Goal: Download file/media

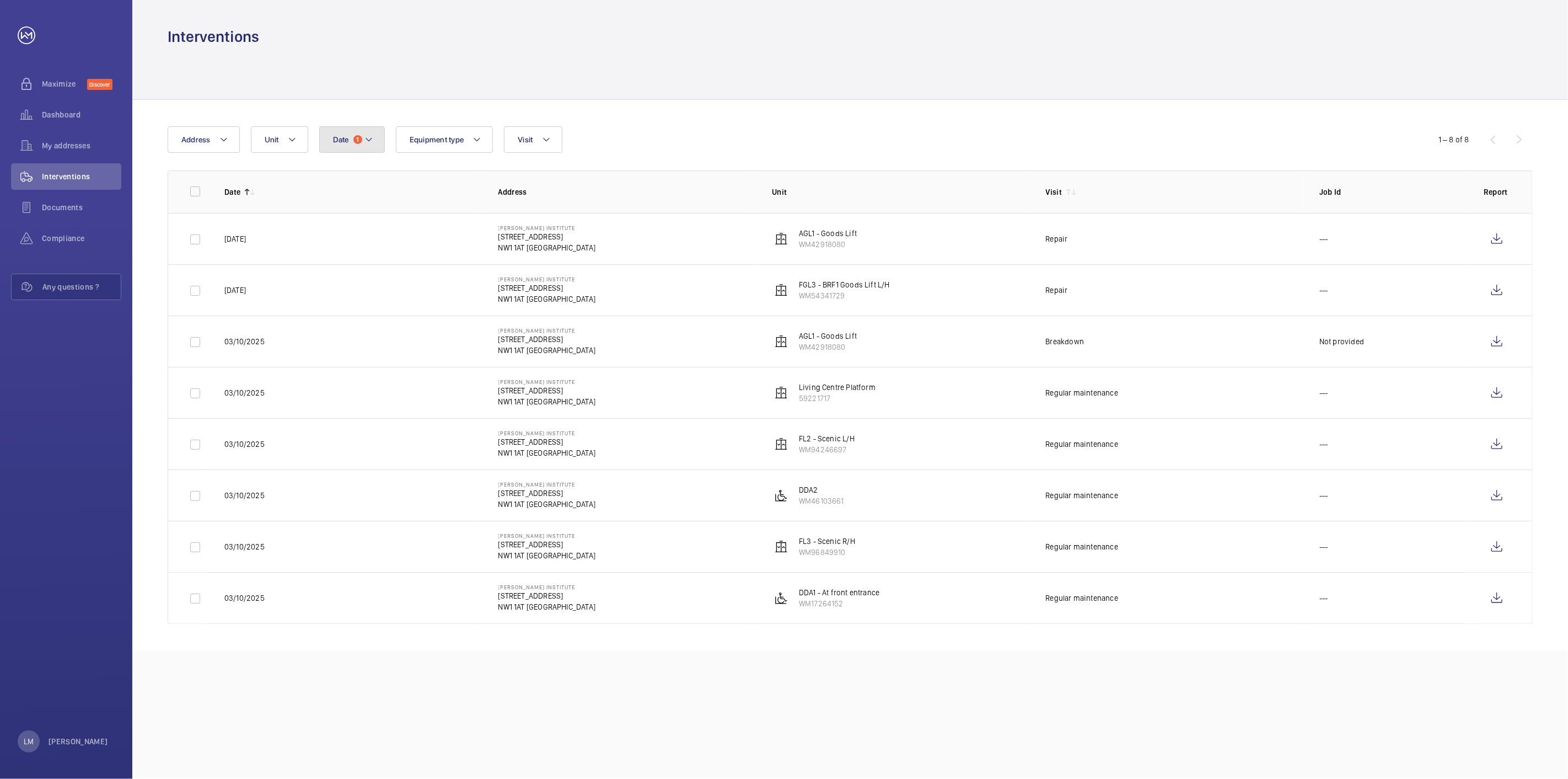
click at [350, 133] on button "Date 1" at bounding box center [352, 139] width 66 height 26
click at [352, 215] on mat-icon at bounding box center [348, 219] width 14 height 14
click at [335, 261] on span "1" at bounding box center [336, 267] width 21 height 21
type input "01/09/2025"
click at [361, 365] on span "30" at bounding box center [359, 362] width 21 height 21
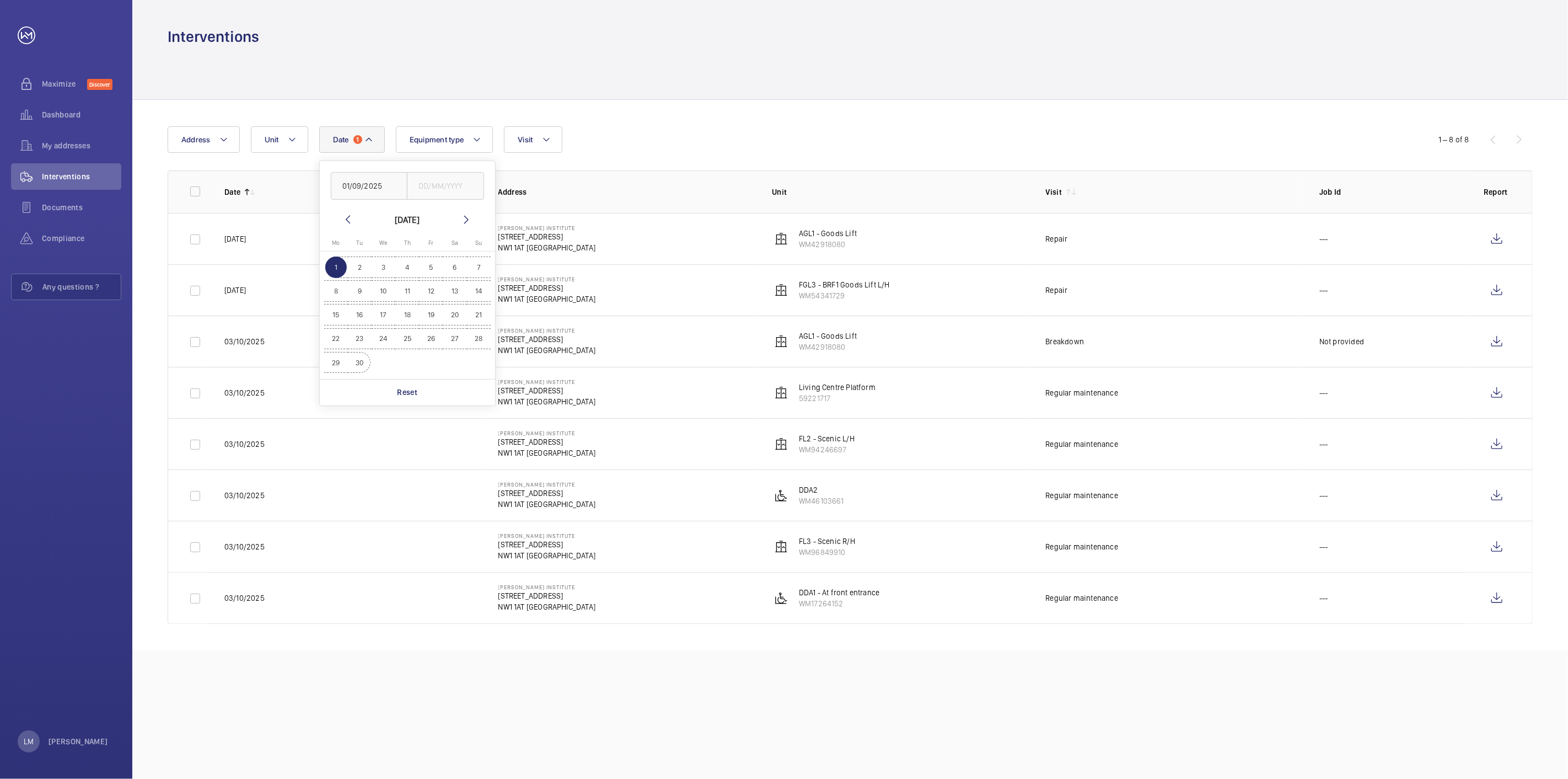
type input "30/09/2025"
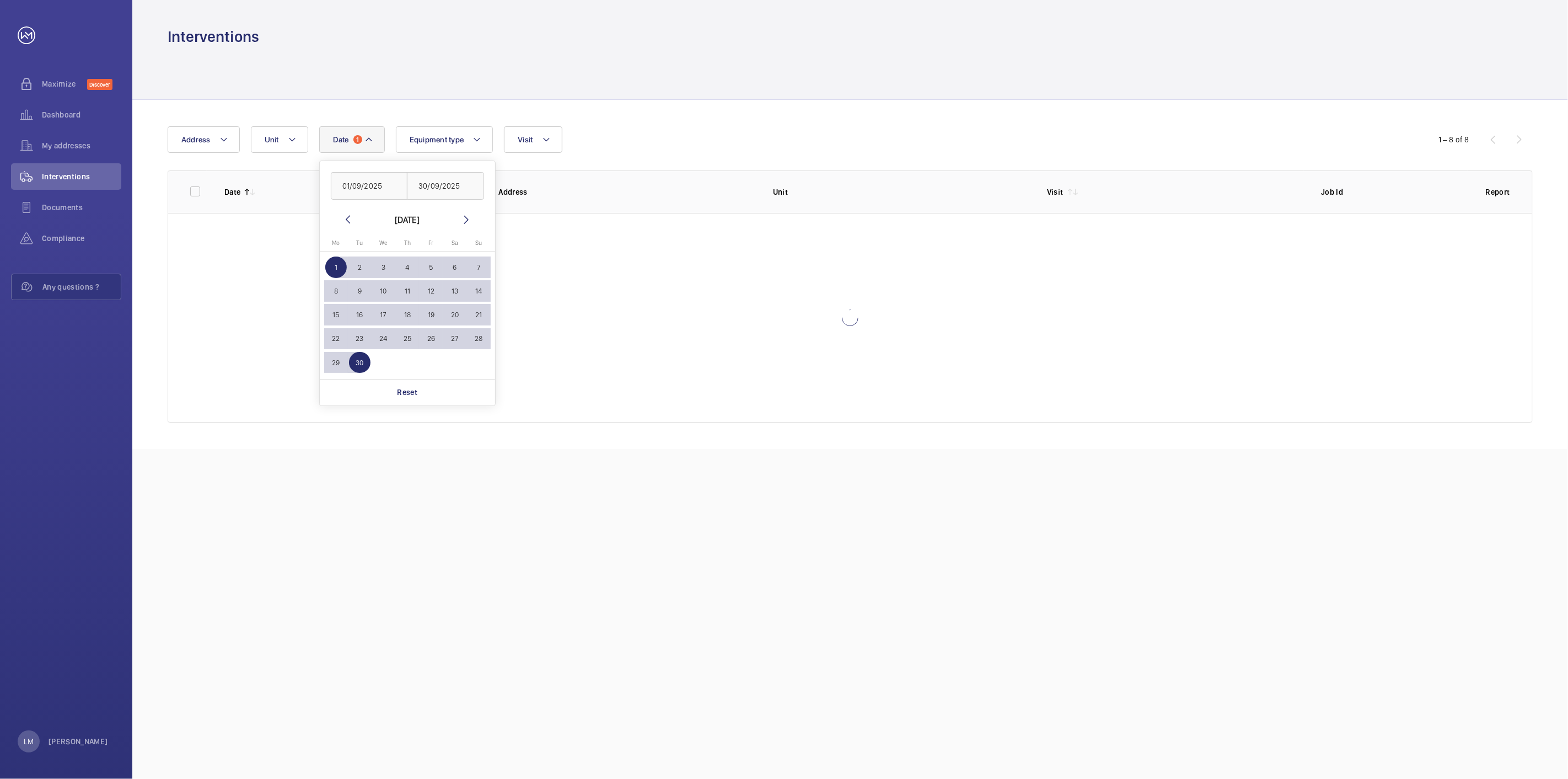
click at [630, 109] on div "Date 1 [DATE] [DATE] [DATE] [DATE] Mo [DATE] Tu [DATE] We [DATE] Th [DATE] Fr […" at bounding box center [850, 274] width 1436 height 349
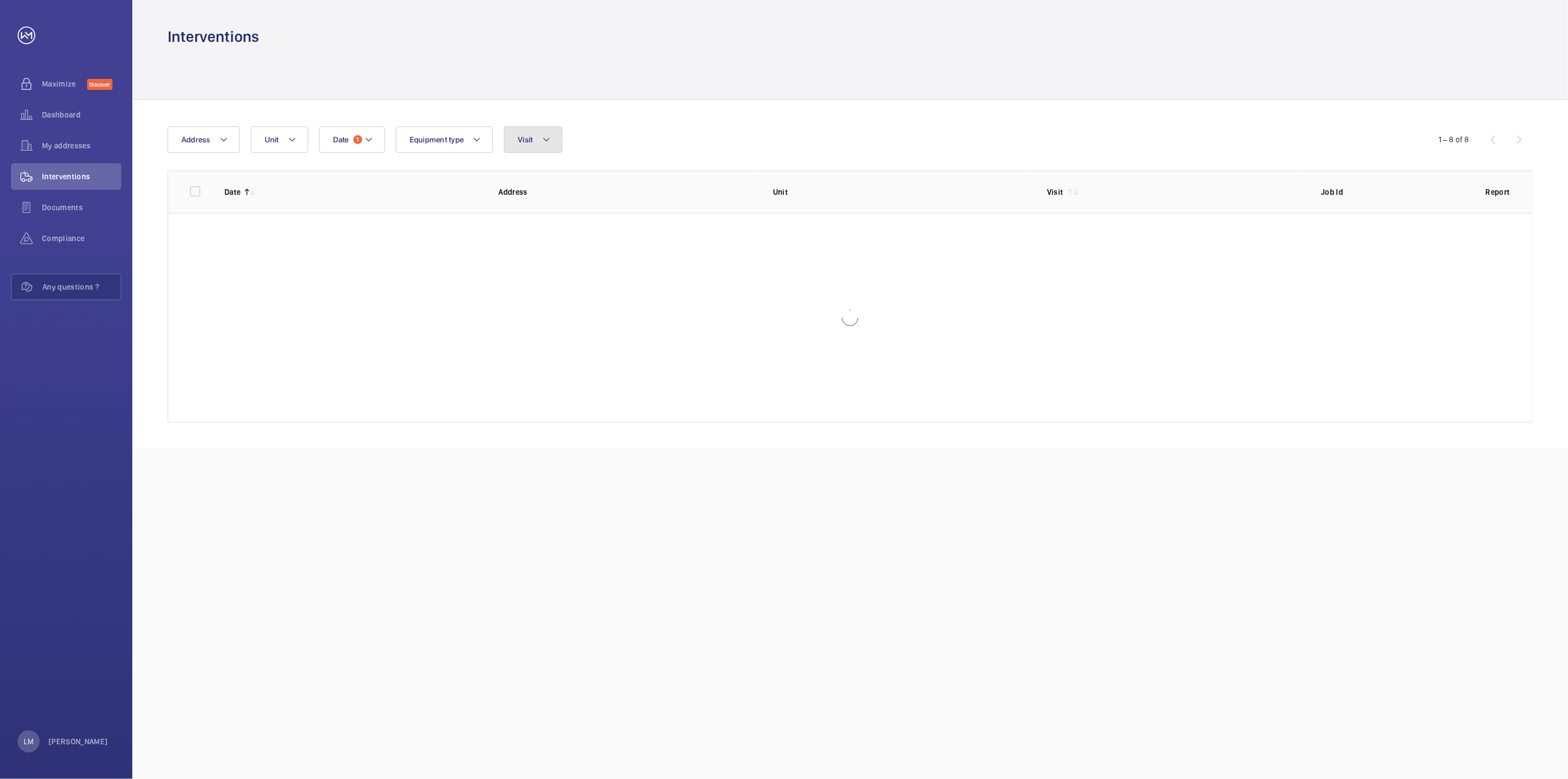
click at [539, 144] on button "Visit" at bounding box center [533, 139] width 58 height 26
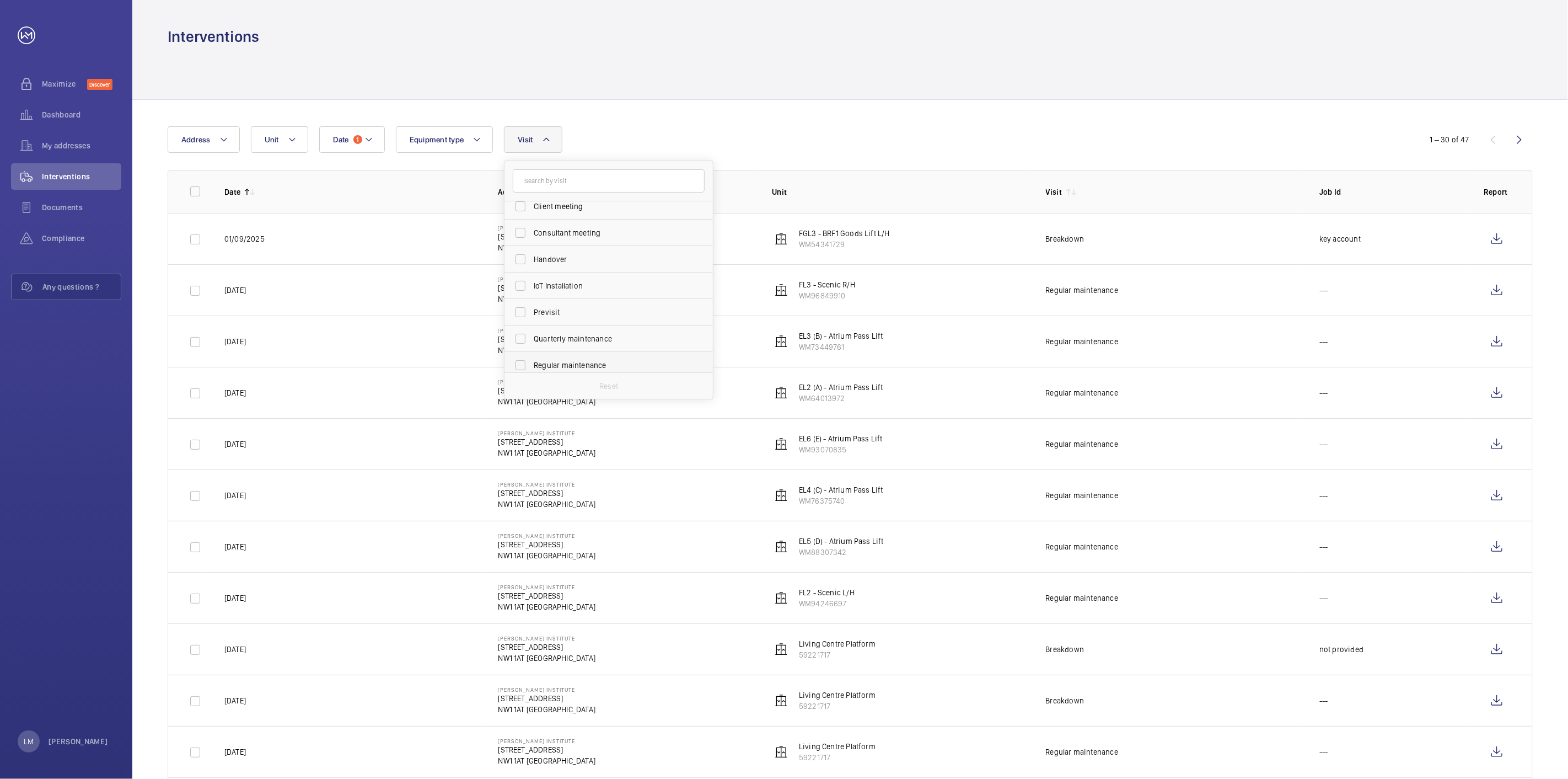
click at [569, 362] on span "Regular maintenance" at bounding box center [609, 365] width 152 height 11
click at [532, 362] on input "Regular maintenance" at bounding box center [520, 365] width 22 height 22
checkbox input "true"
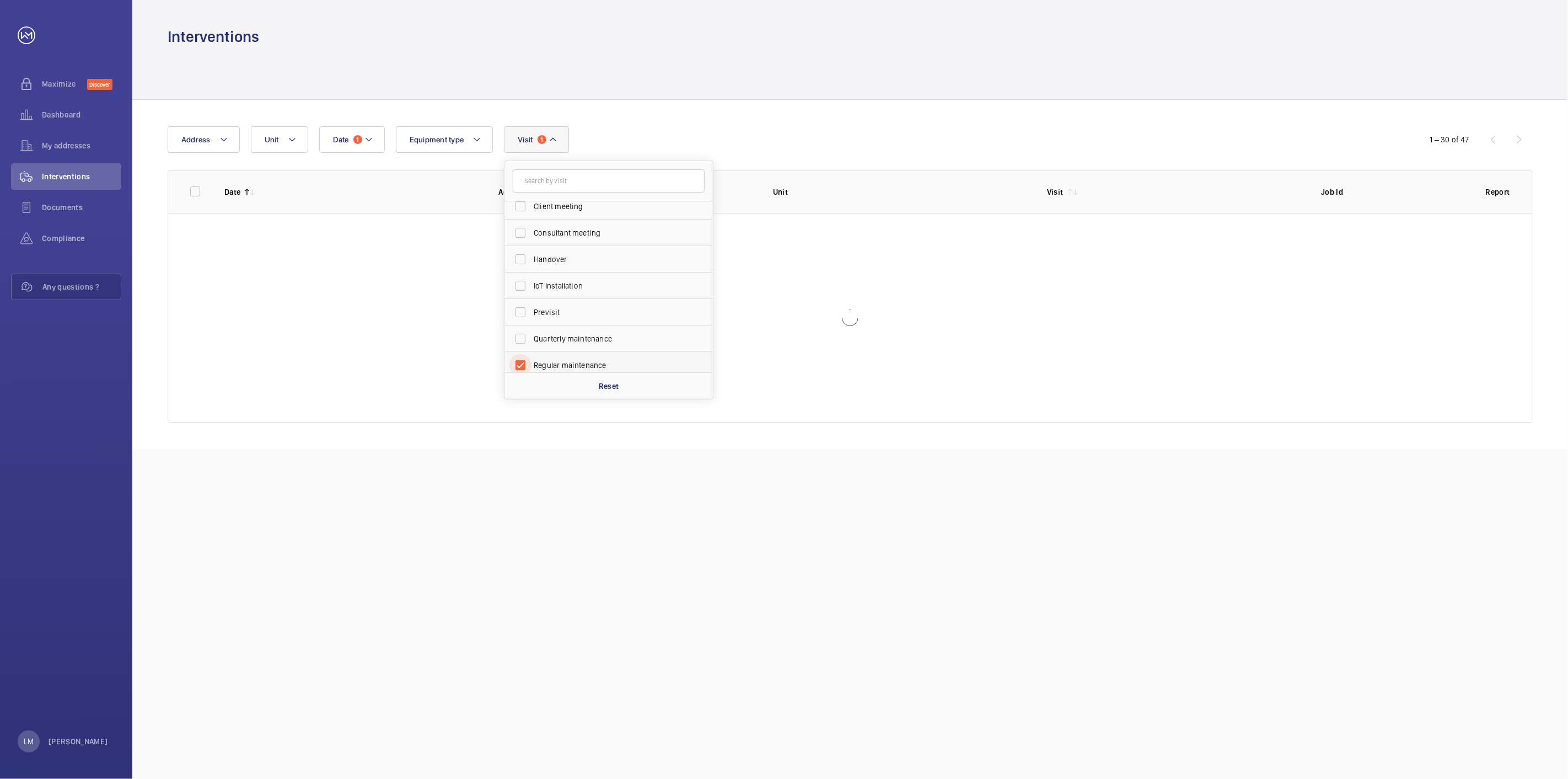
scroll to position [64, 0]
click at [814, 128] on div "Date 1 Address Unit Equipment type Visit 1 Annual maintenance Breakdown Client …" at bounding box center [784, 139] width 1232 height 26
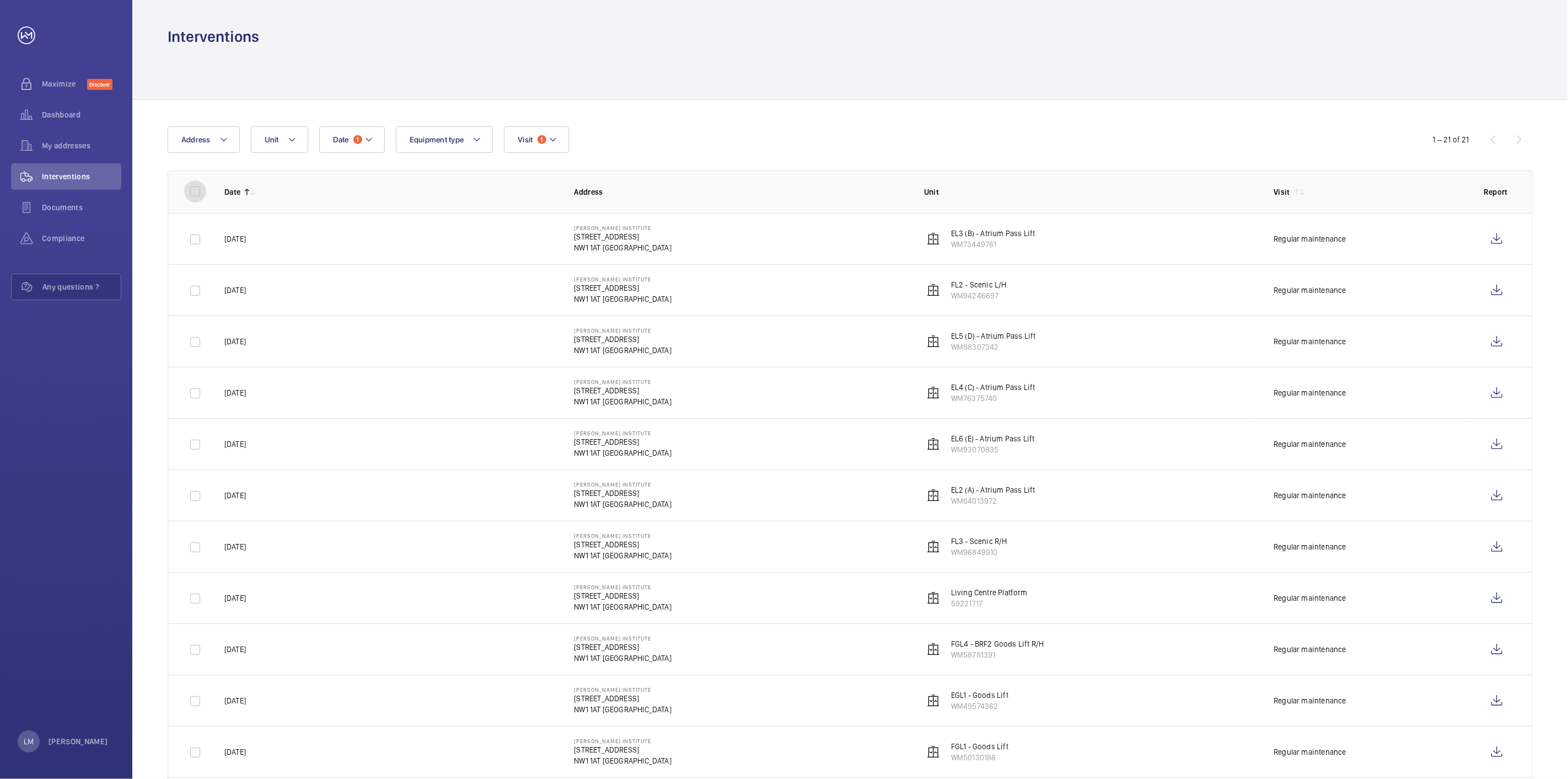
click at [195, 190] on input "checkbox" at bounding box center [195, 191] width 22 height 22
checkbox input "true"
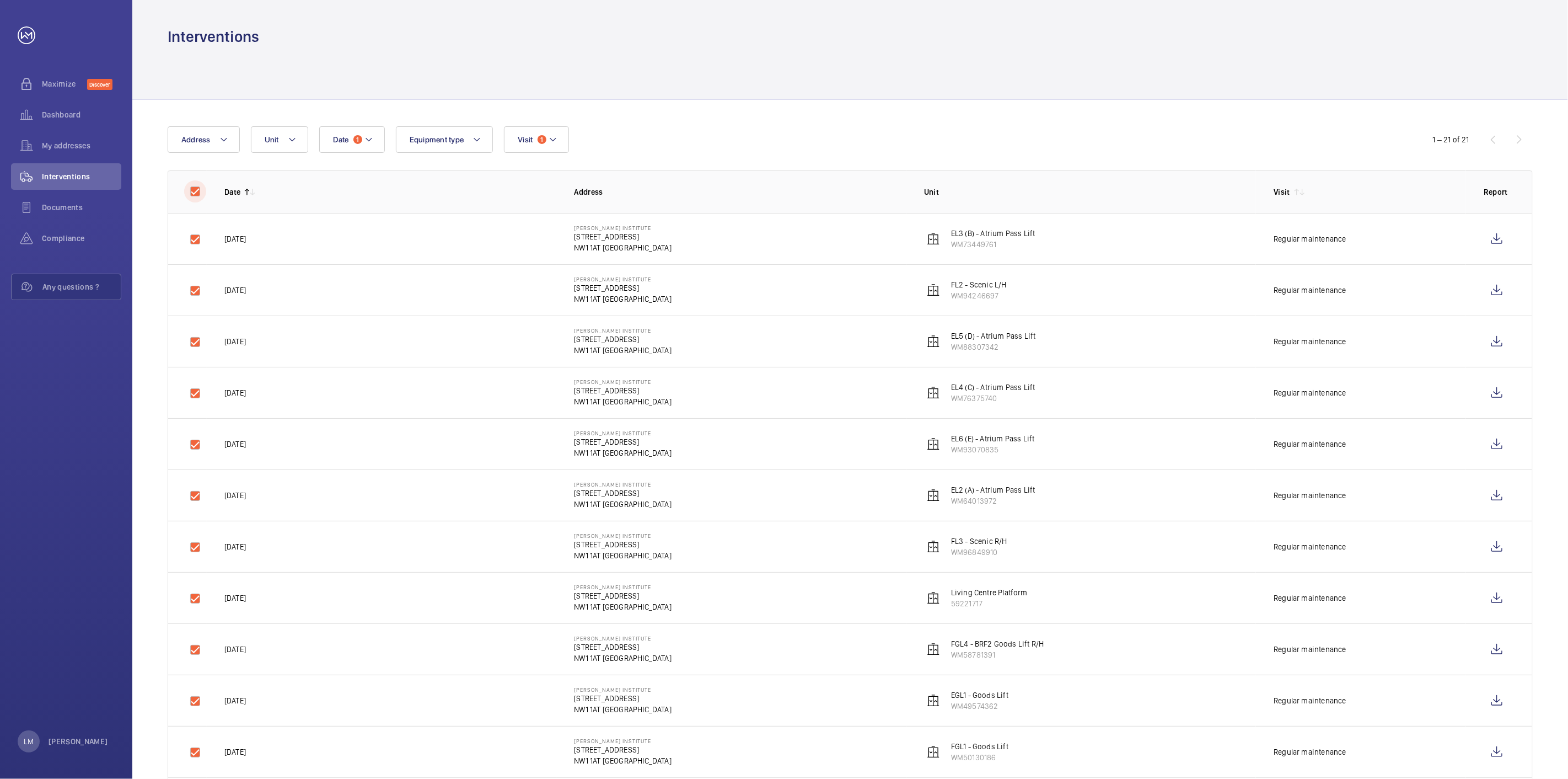
checkbox input "true"
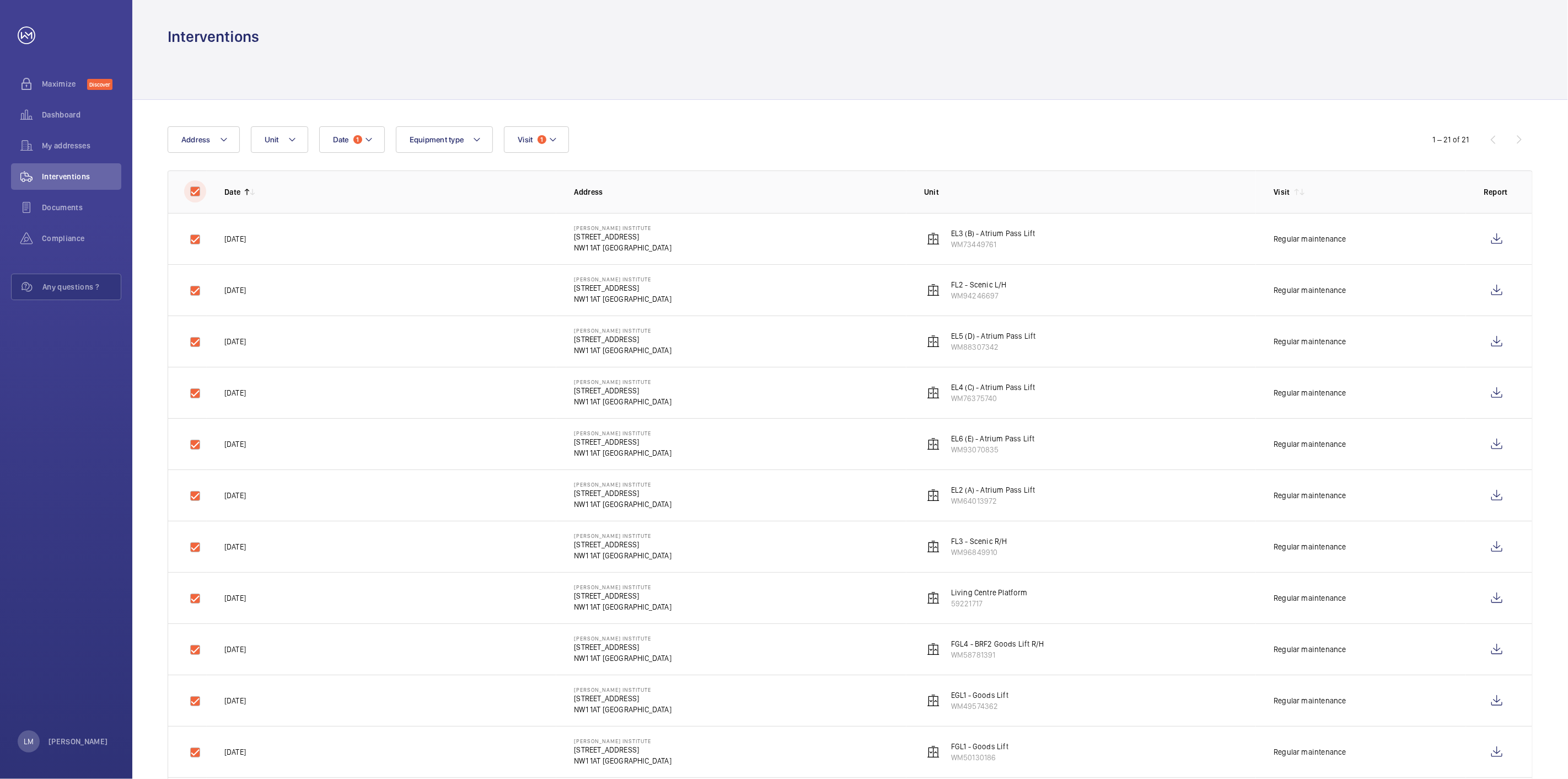
checkbox input "true"
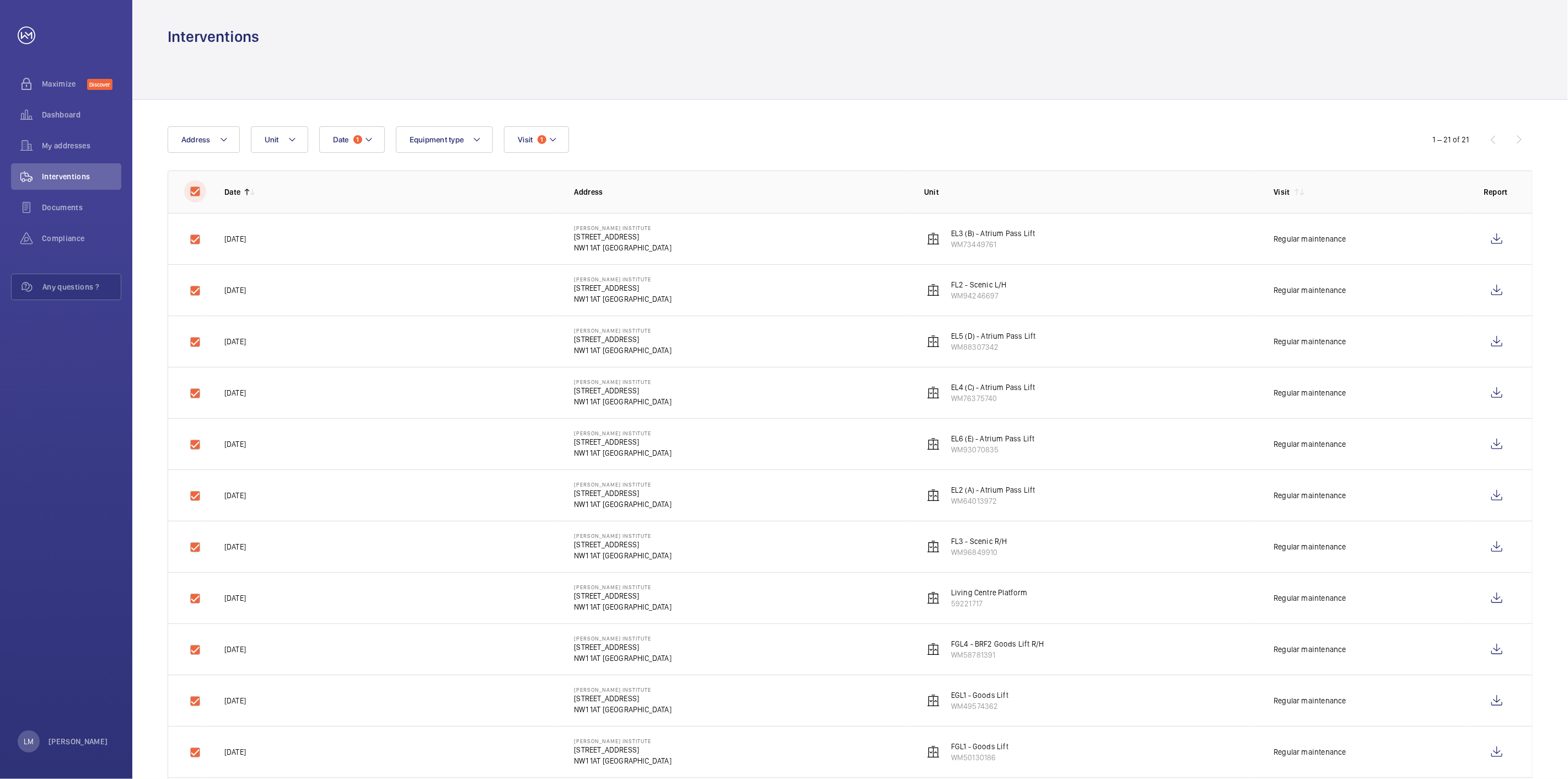
checkbox input "true"
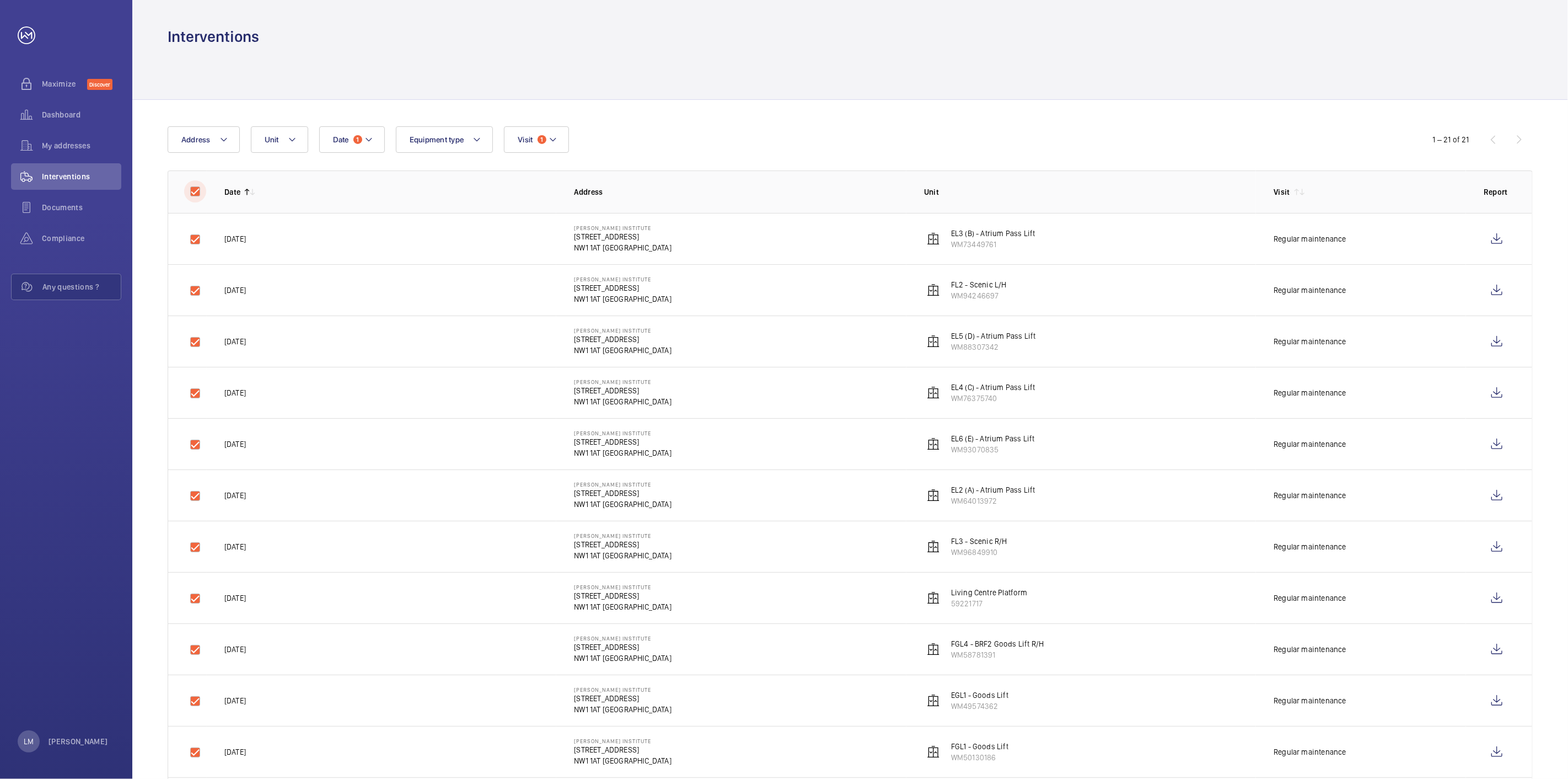
checkbox input "true"
click at [1487, 145] on button "Download 21 reports" at bounding box center [1485, 139] width 95 height 26
